Goal: Information Seeking & Learning: Learn about a topic

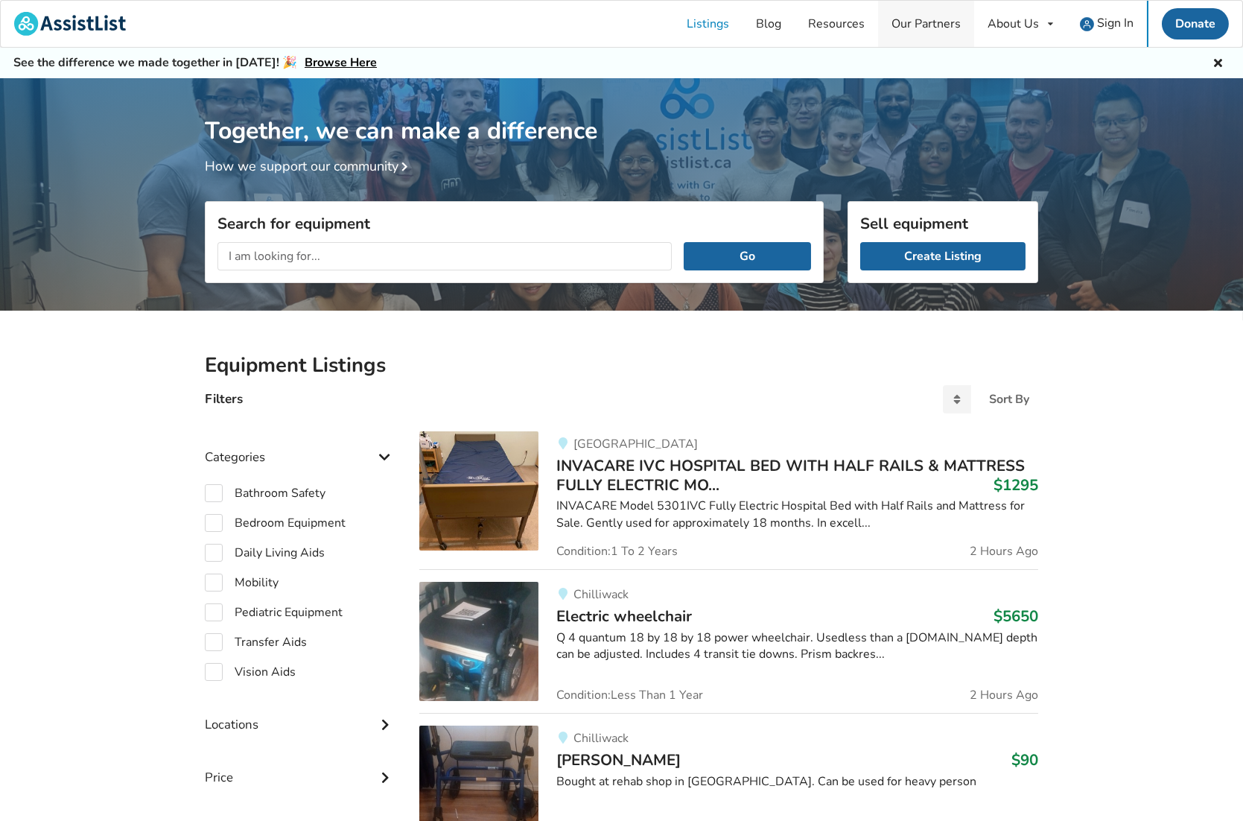
click at [936, 25] on link "Our Partners" at bounding box center [926, 24] width 96 height 46
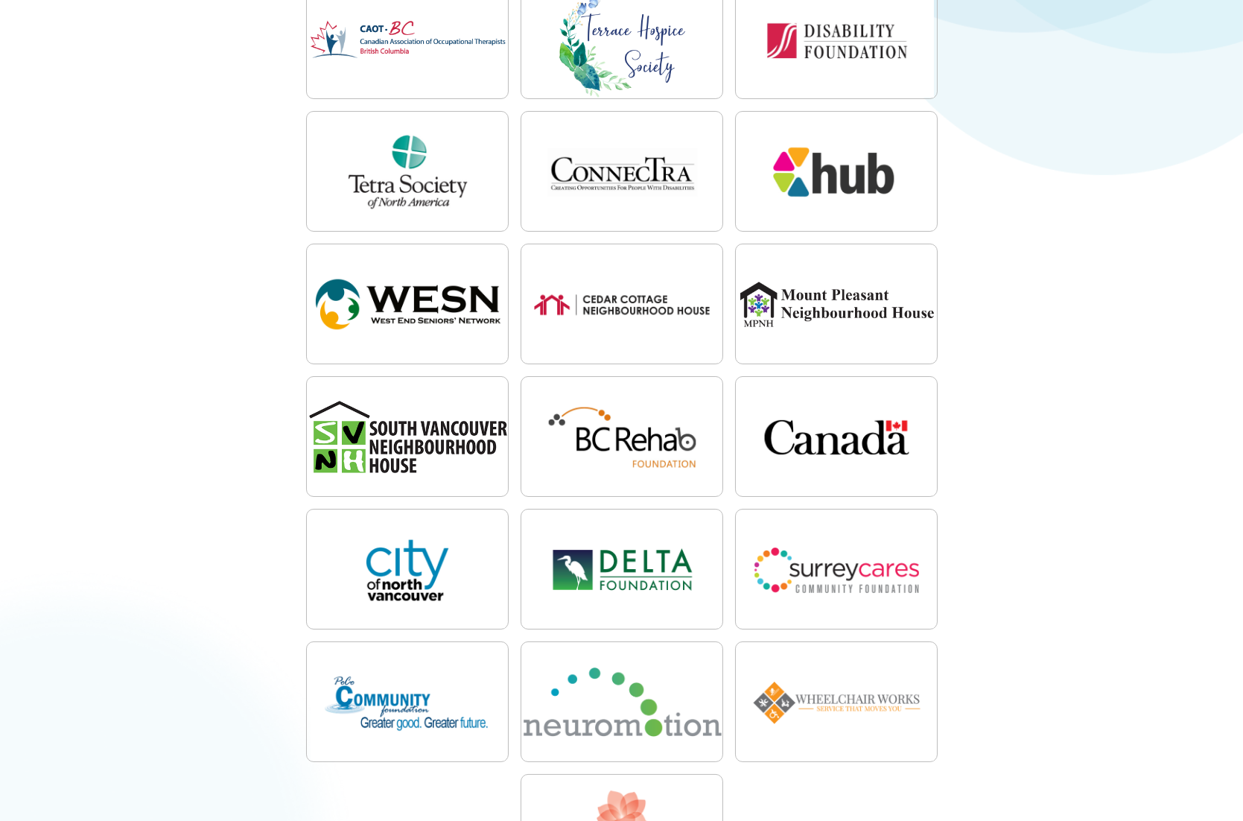
scroll to position [298, 0]
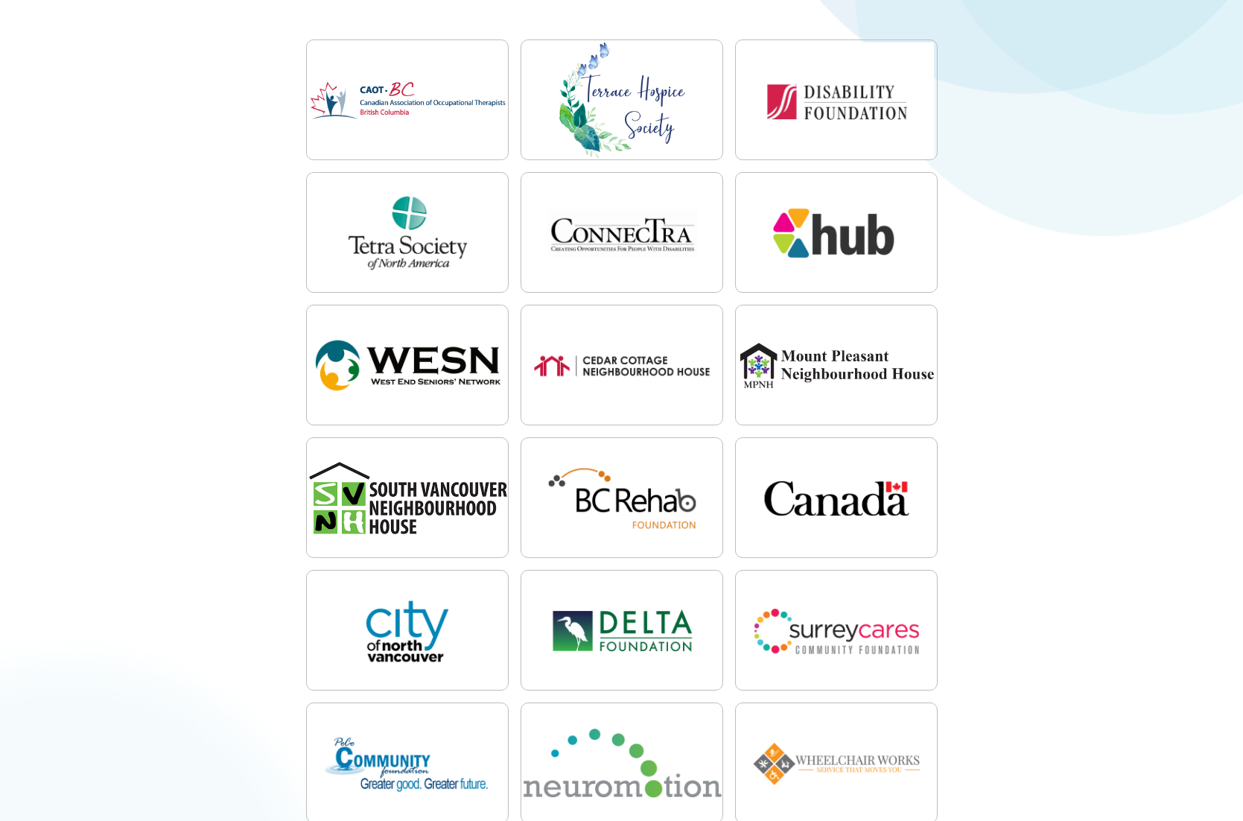
drag, startPoint x: 1251, startPoint y: 256, endPoint x: 220, endPoint y: 96, distance: 1043.0
click at [220, 96] on div "Loading" at bounding box center [621, 498] width 833 height 928
click at [1202, 40] on div "Our Partners AssistList is proud to collaborate with governments, non-profit or…" at bounding box center [621, 755] width 1243 height 1950
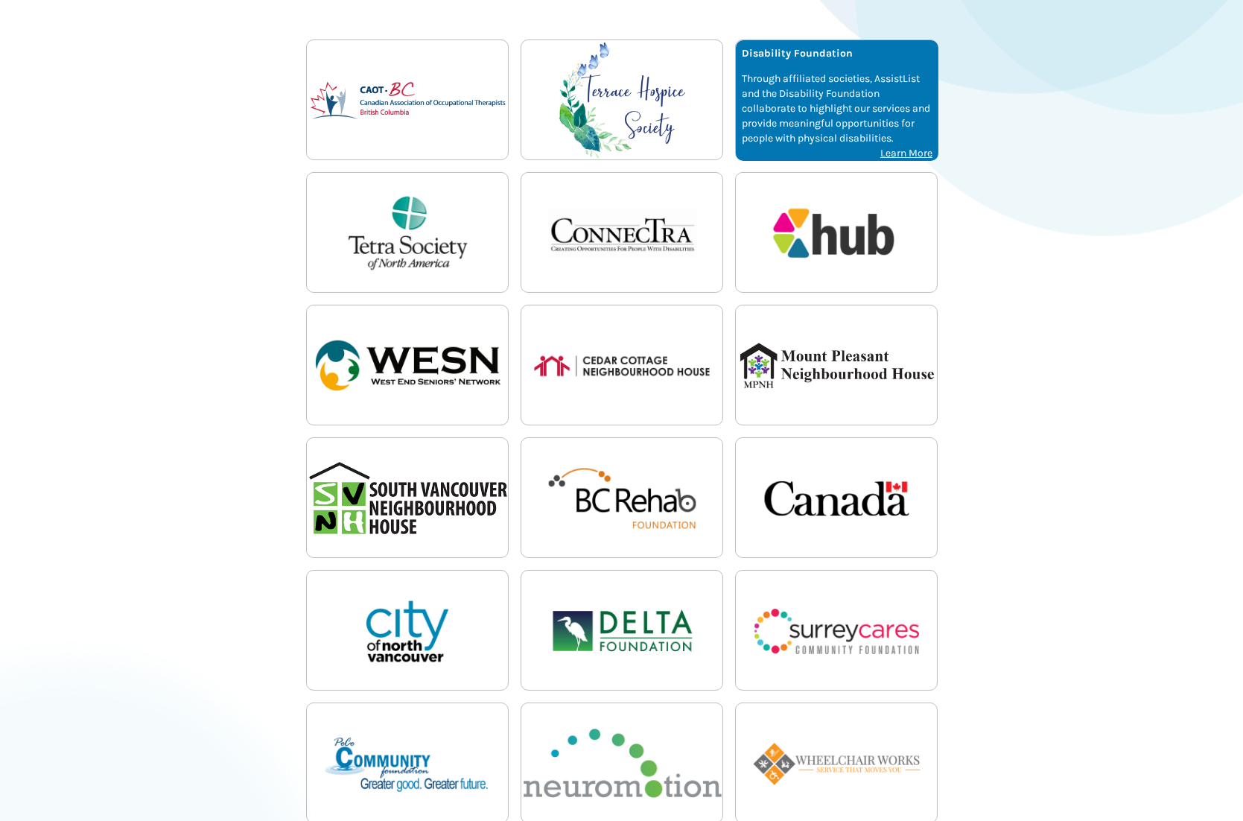
click at [860, 74] on p "Through affiliated societies, AssistList and the Disability Foundation collabor…" at bounding box center [837, 108] width 191 height 74
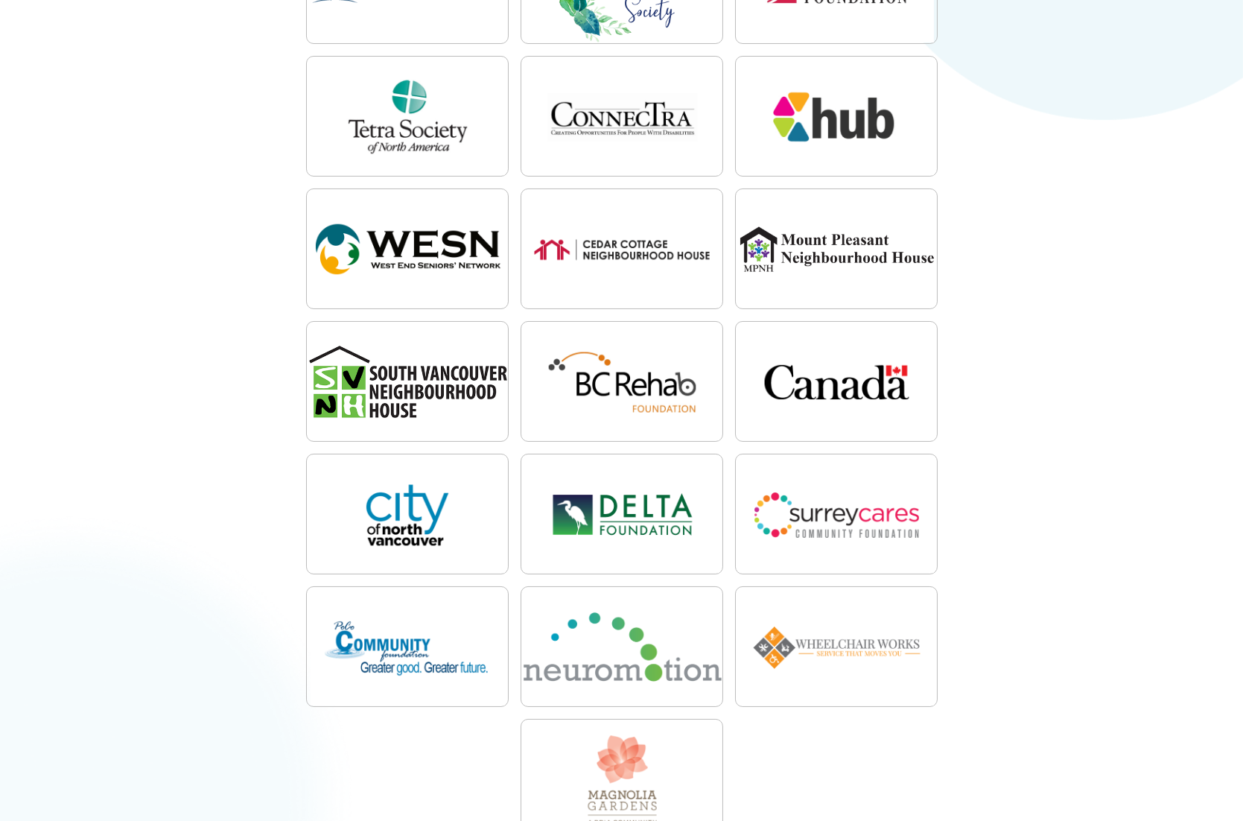
scroll to position [446, 0]
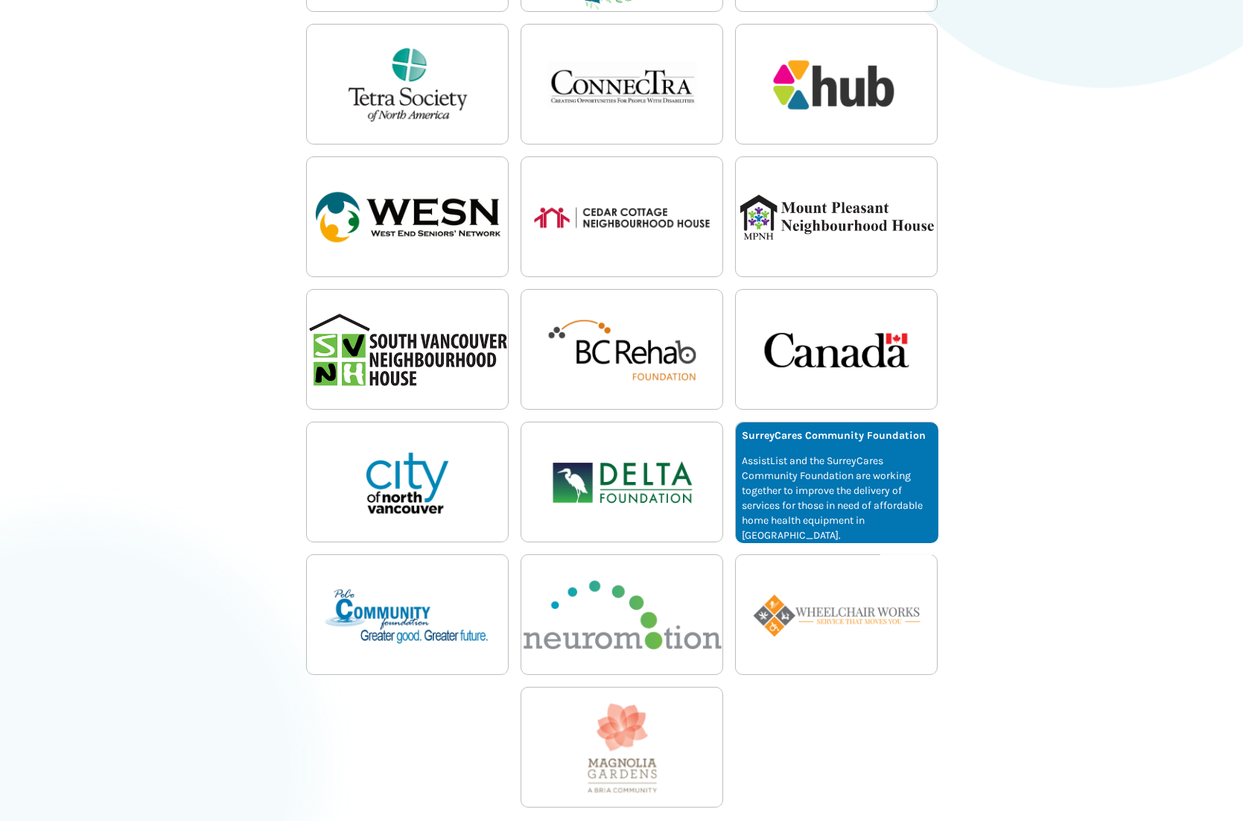
click at [825, 484] on p "AssistList and the SurreyCares Community Foundation are working together to imp…" at bounding box center [837, 498] width 191 height 89
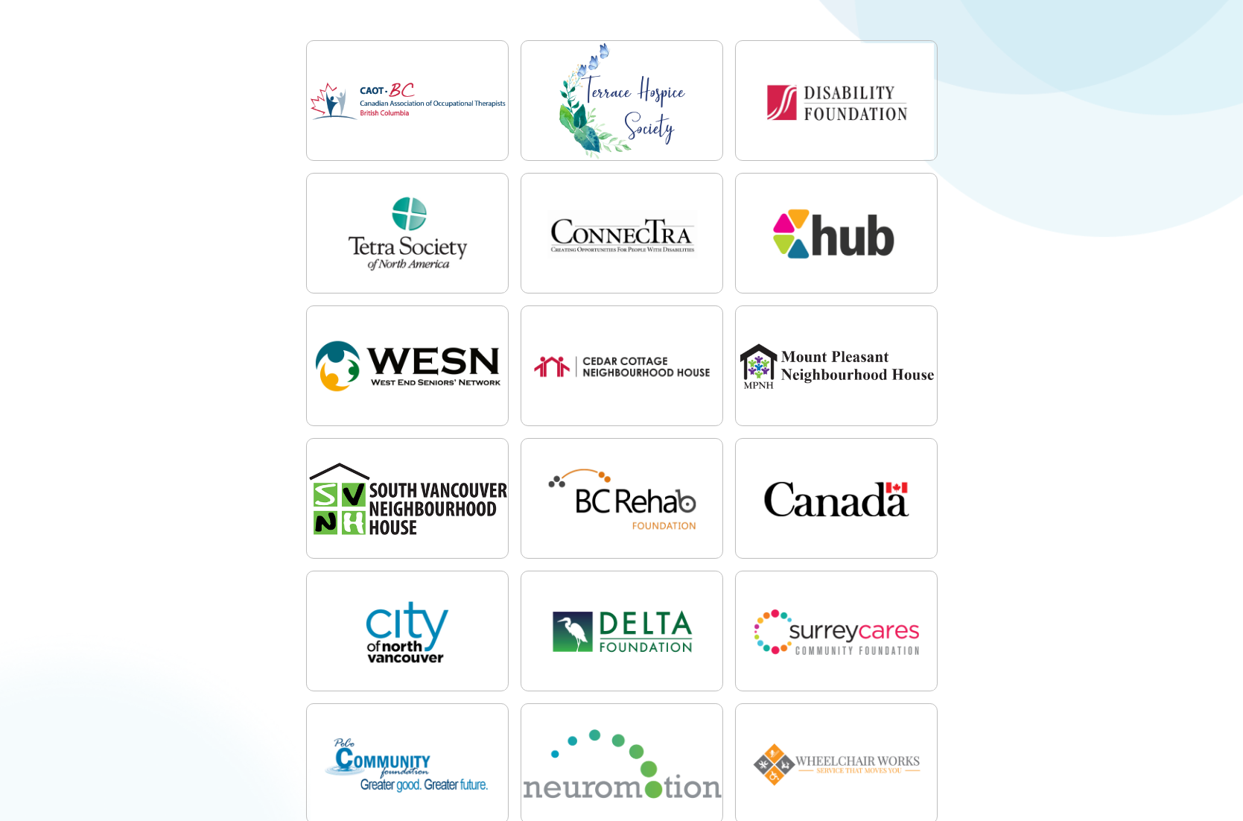
scroll to position [298, 0]
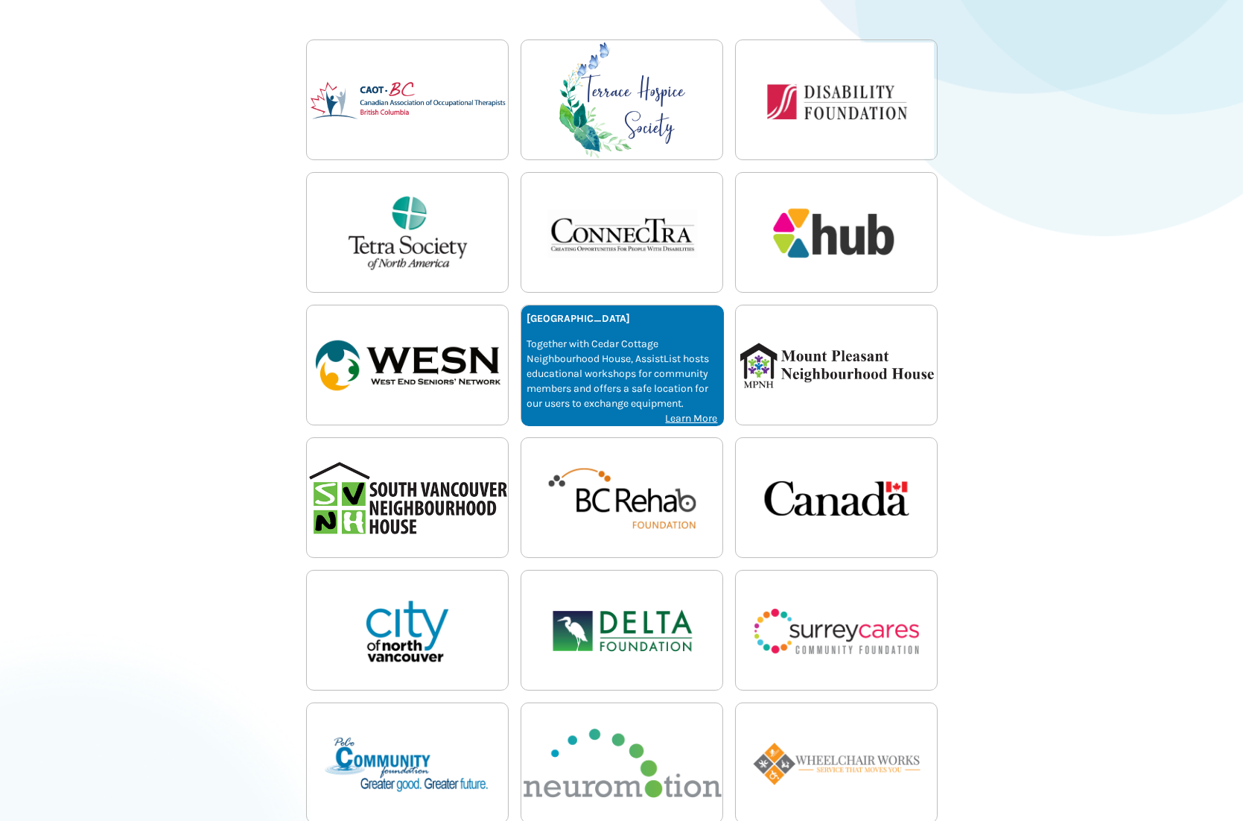
click at [582, 364] on p "Together with Cedar Cottage Neighbourhood House, AssistList hosts educational w…" at bounding box center [622, 374] width 191 height 74
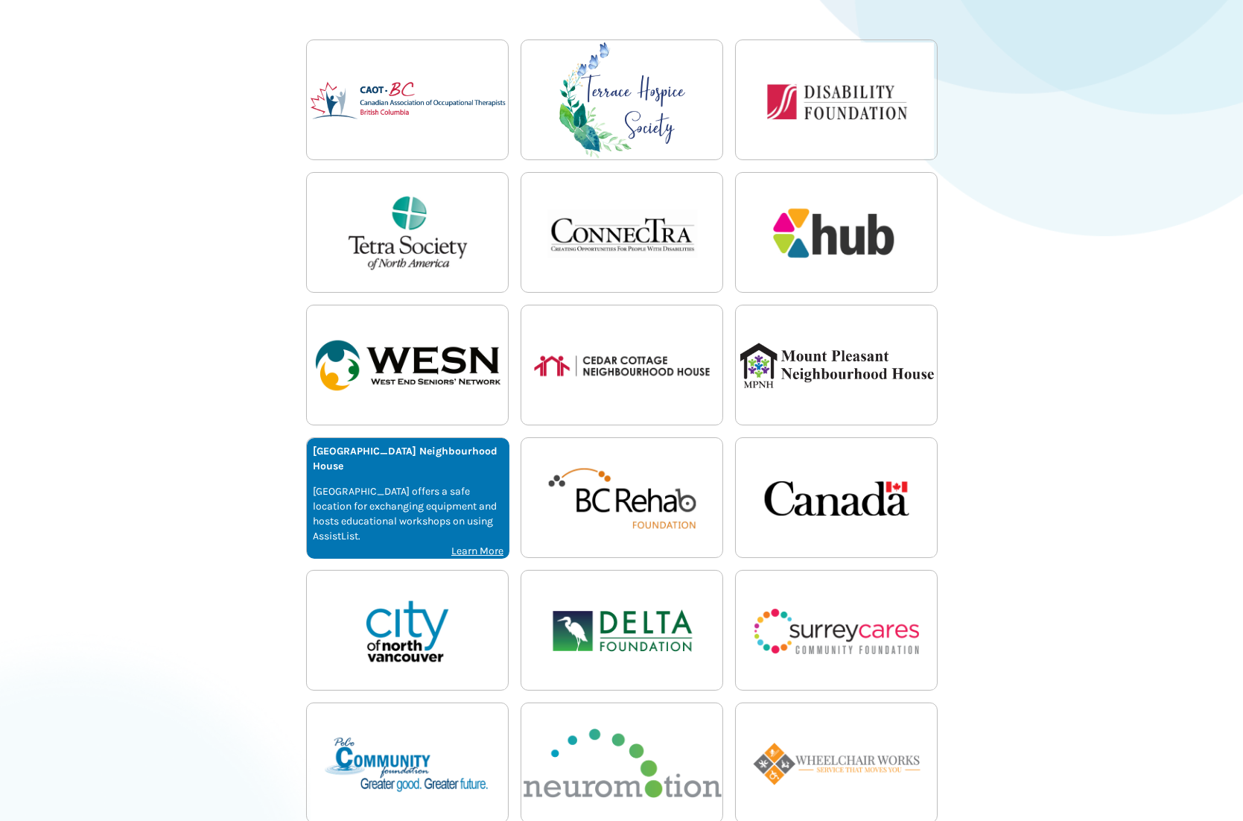
click at [357, 509] on p "[GEOGRAPHIC_DATA] offers a safe location for exchanging equipment and hosts edu…" at bounding box center [408, 514] width 191 height 60
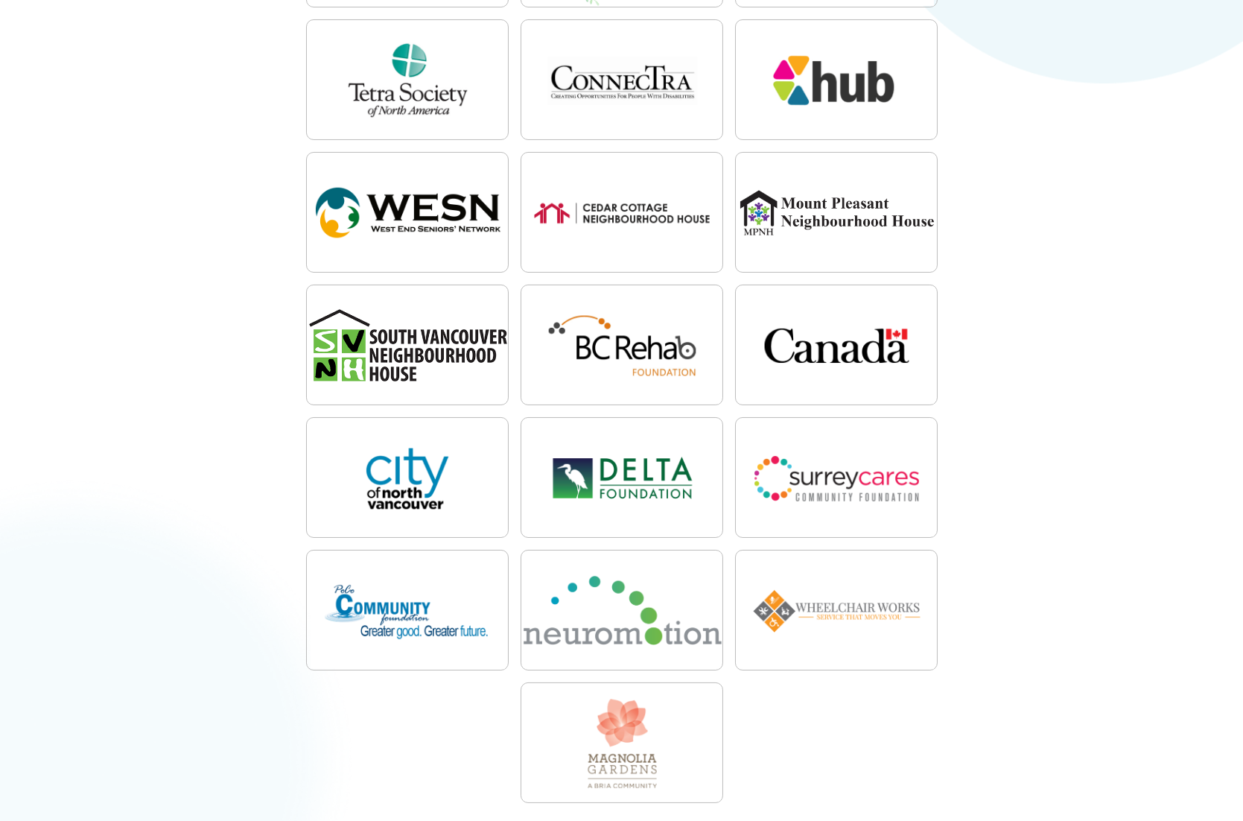
scroll to position [446, 0]
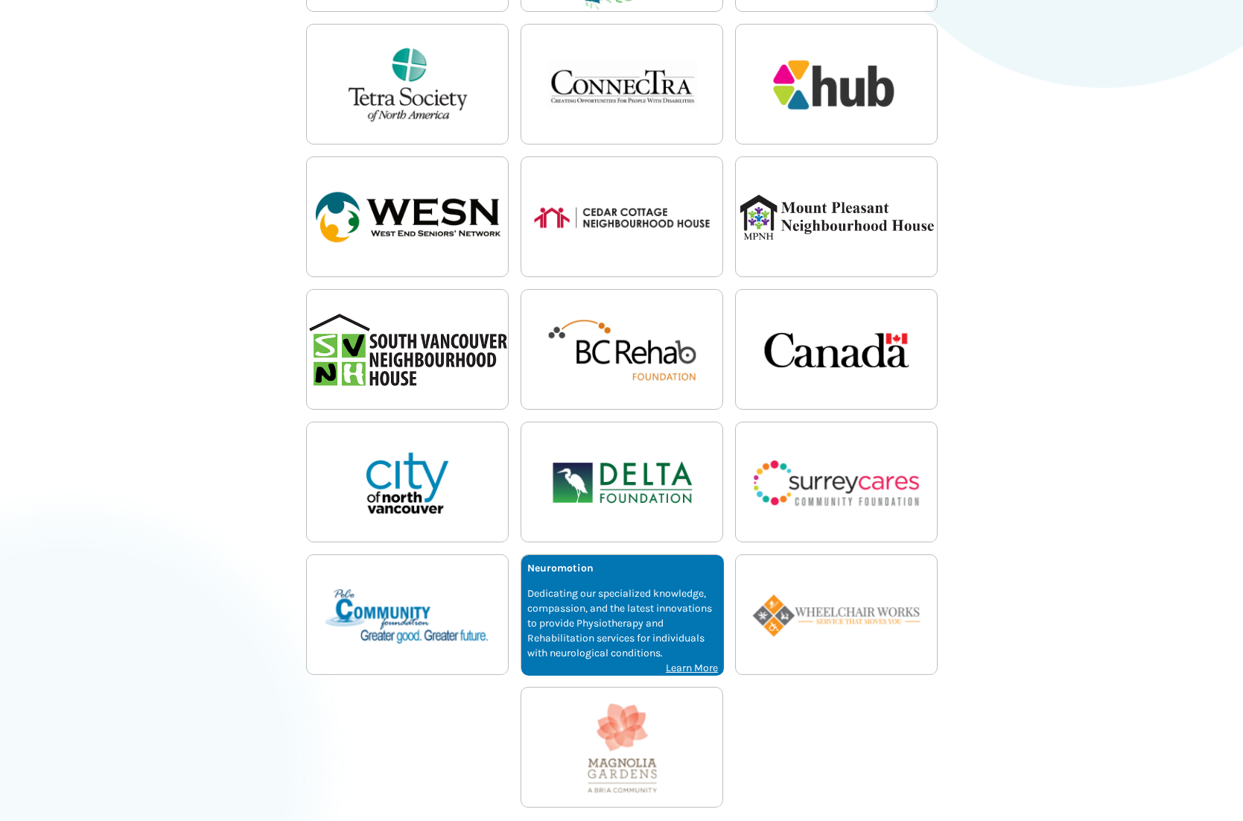
click at [626, 601] on p "Dedicating our specialized knowledge, compassion, and the latest innovations to…" at bounding box center [622, 623] width 191 height 74
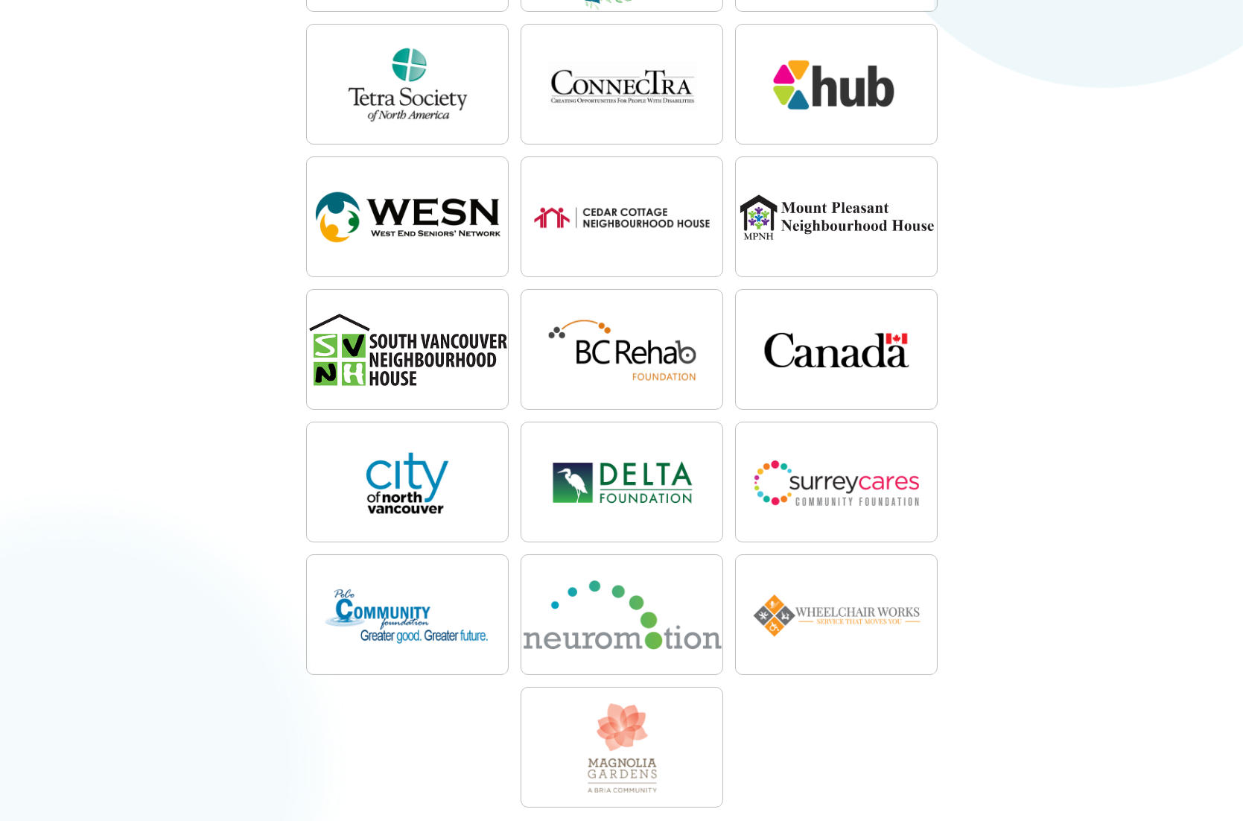
scroll to position [372, 0]
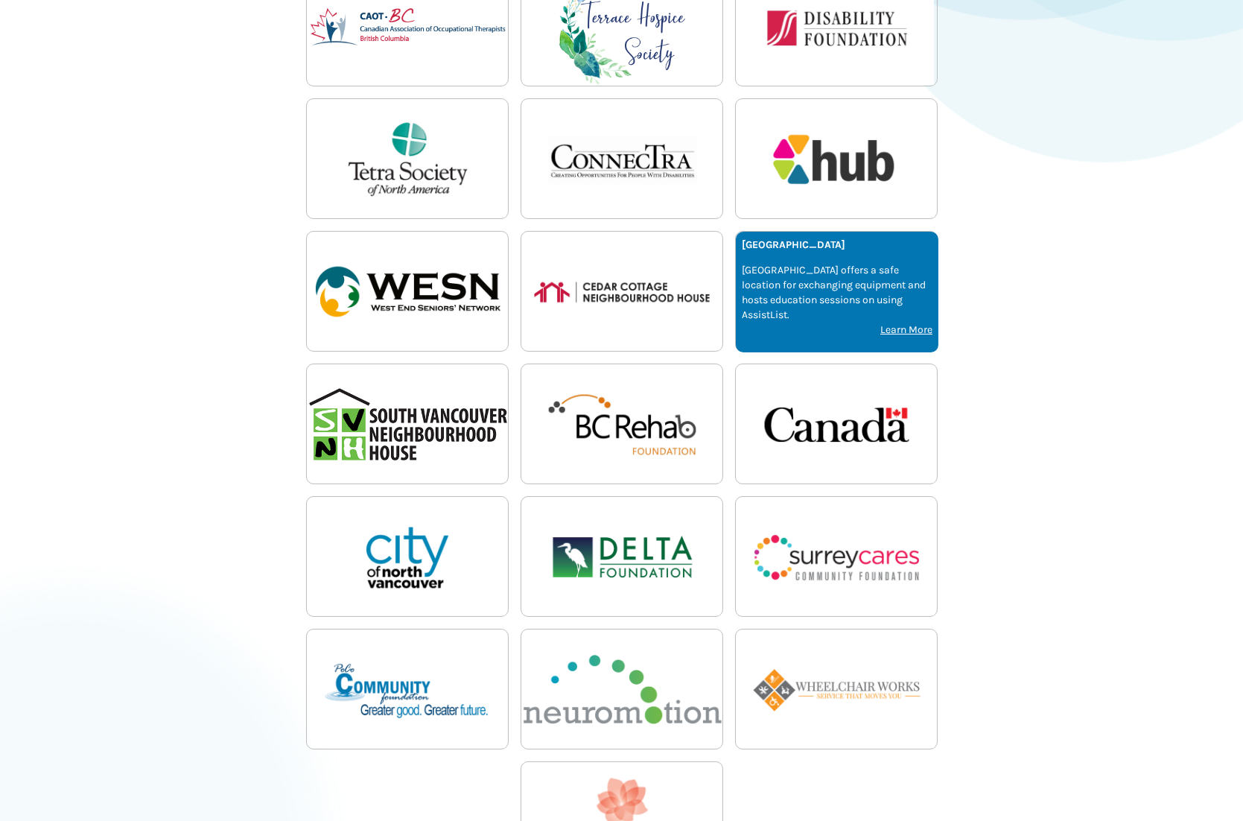
click at [886, 287] on p "[GEOGRAPHIC_DATA] offers a safe location for exchanging equipment and hosts edu…" at bounding box center [837, 293] width 191 height 60
